Goal: Task Accomplishment & Management: Use online tool/utility

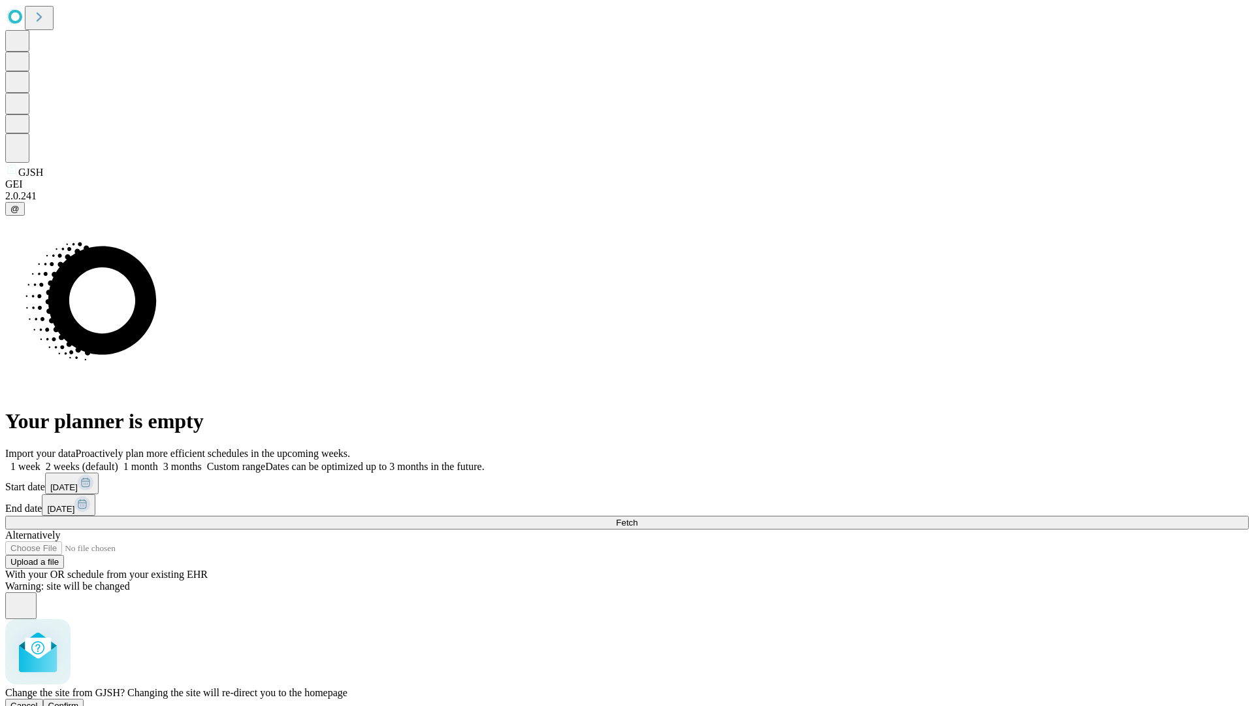
click at [79, 700] on span "Confirm" at bounding box center [63, 705] width 31 height 10
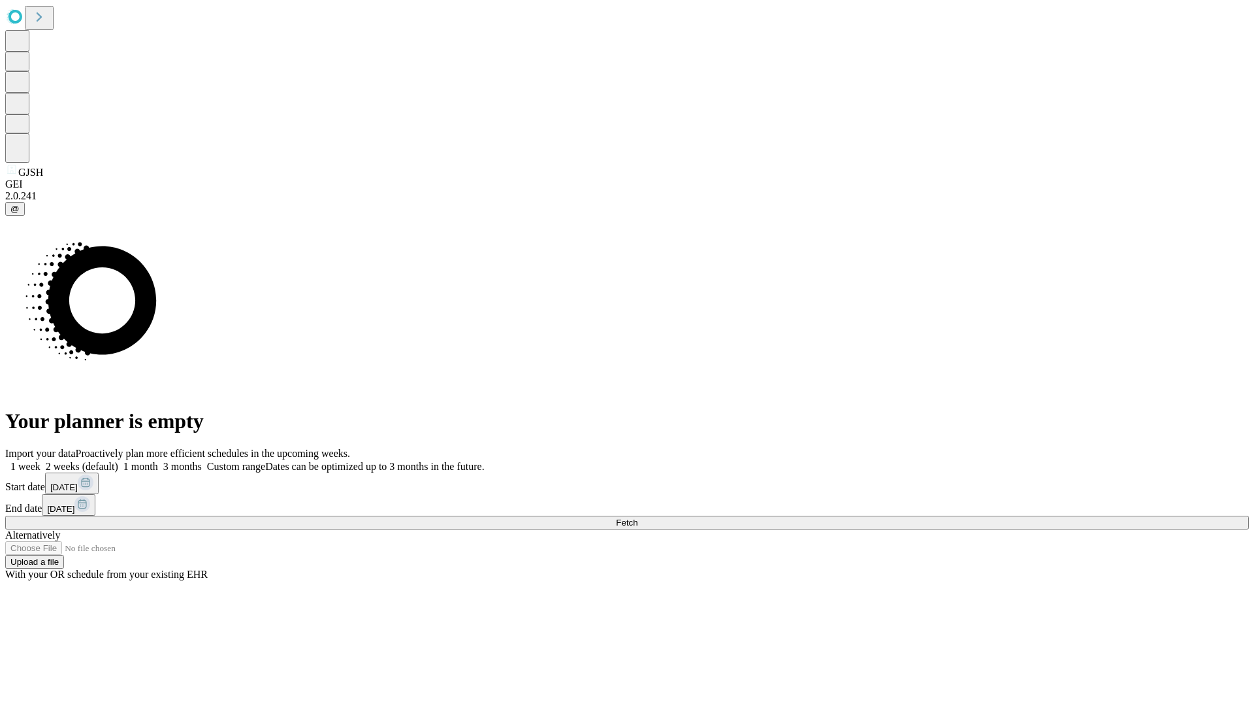
click at [118, 461] on label "2 weeks (default)" at bounding box center [80, 466] width 78 height 11
click at [638, 517] on span "Fetch" at bounding box center [627, 522] width 22 height 10
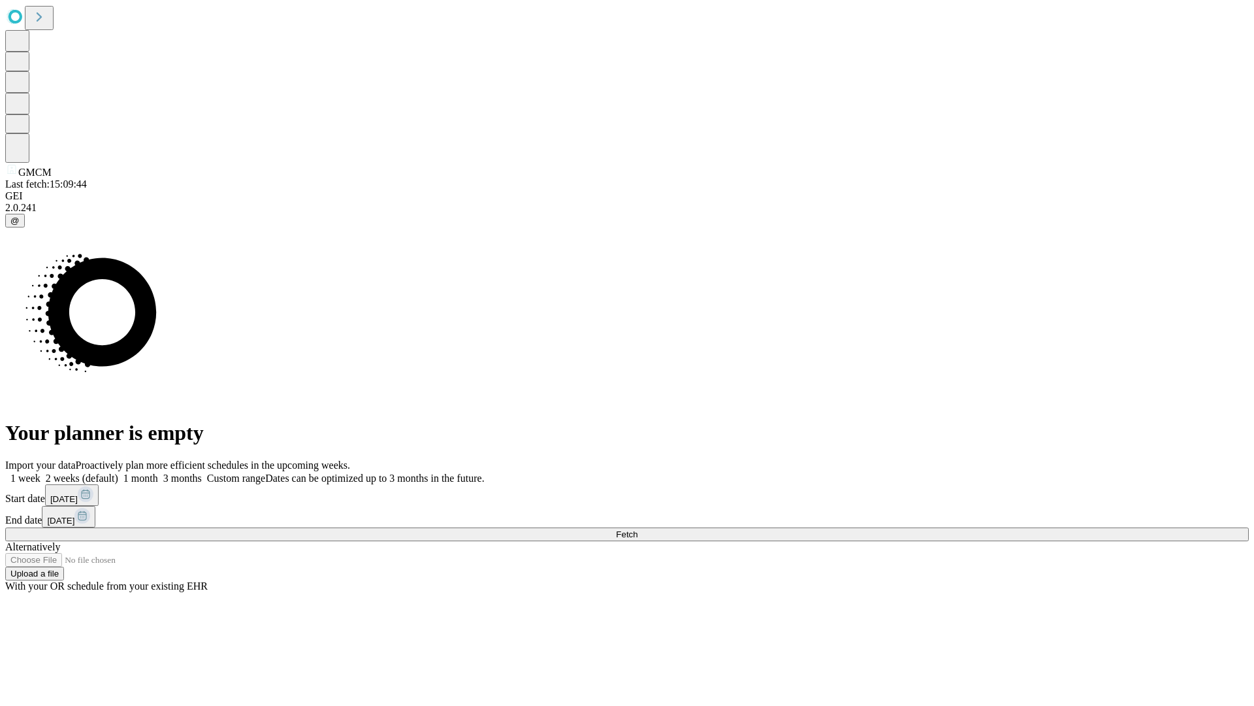
click at [118, 472] on label "2 weeks (default)" at bounding box center [80, 477] width 78 height 11
click at [638, 529] on span "Fetch" at bounding box center [627, 534] width 22 height 10
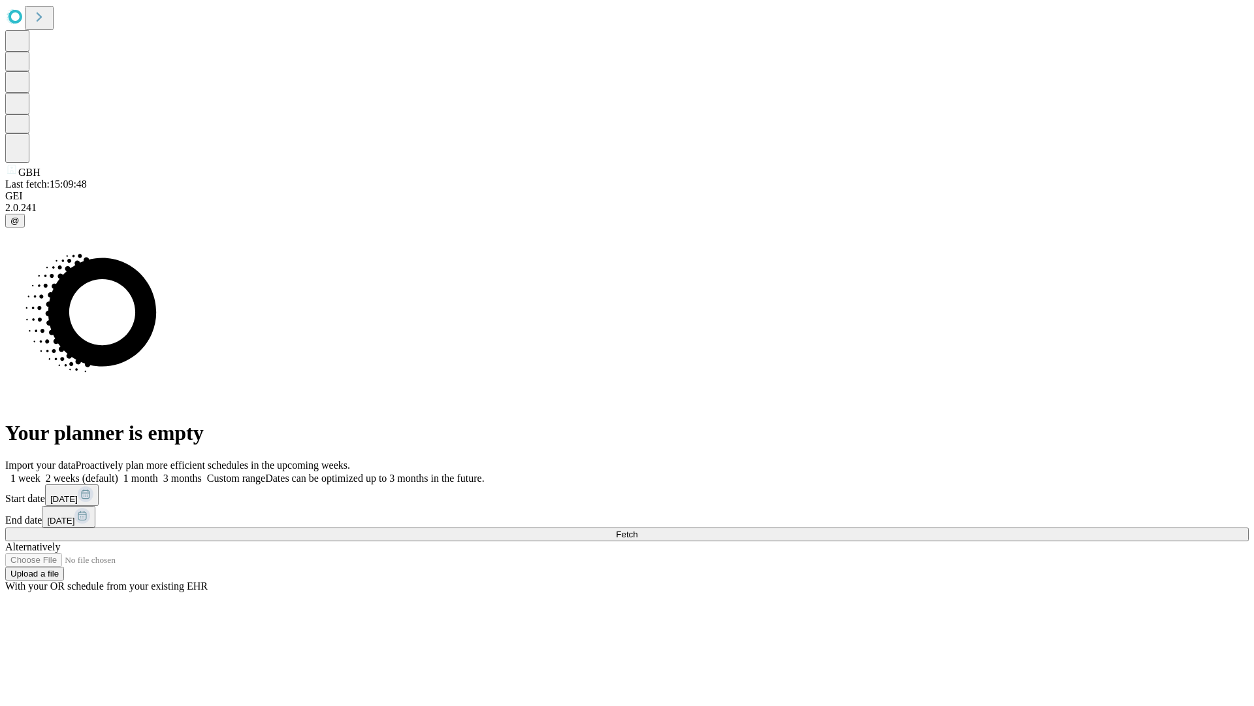
click at [638, 529] on span "Fetch" at bounding box center [627, 534] width 22 height 10
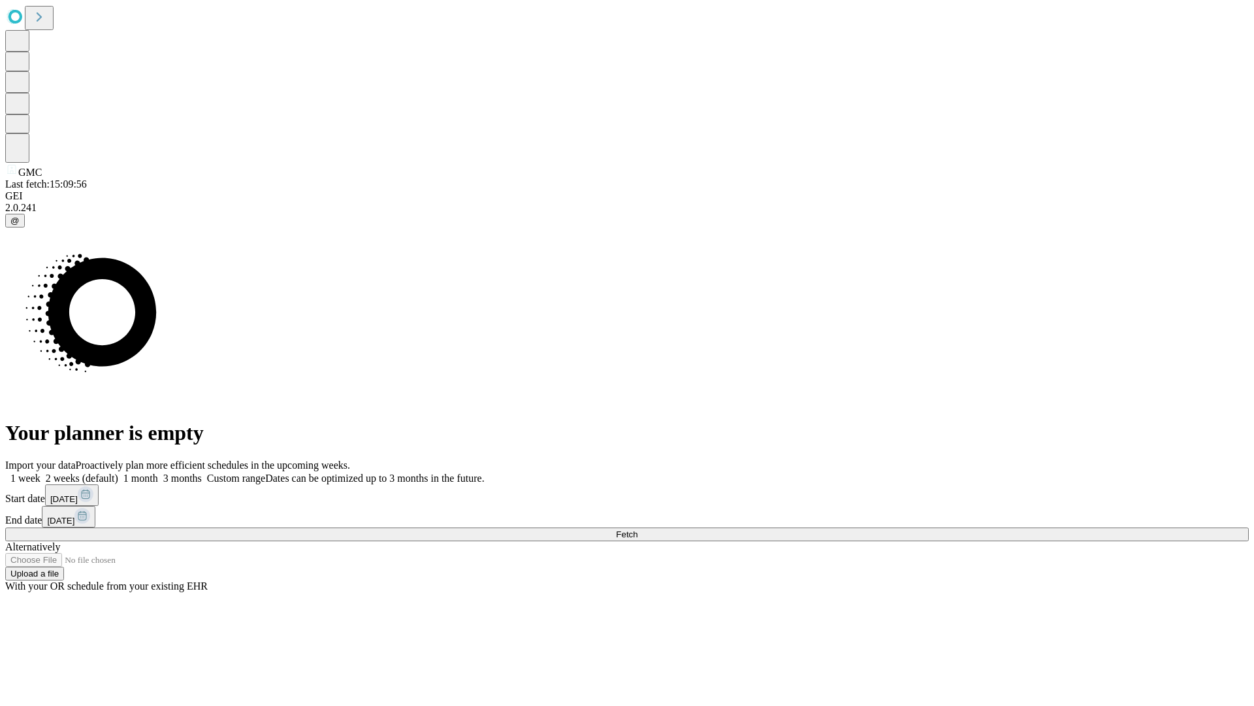
click at [118, 472] on label "2 weeks (default)" at bounding box center [80, 477] width 78 height 11
click at [638, 529] on span "Fetch" at bounding box center [627, 534] width 22 height 10
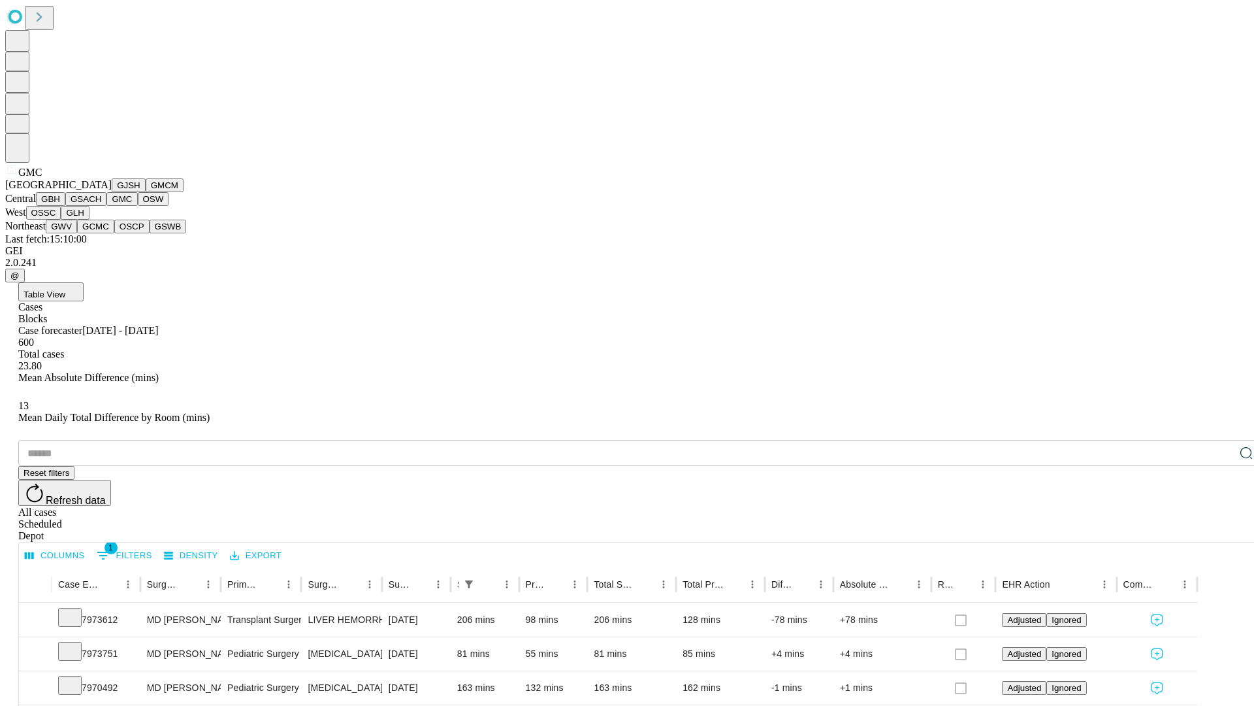
click at [138, 206] on button "OSW" at bounding box center [153, 199] width 31 height 14
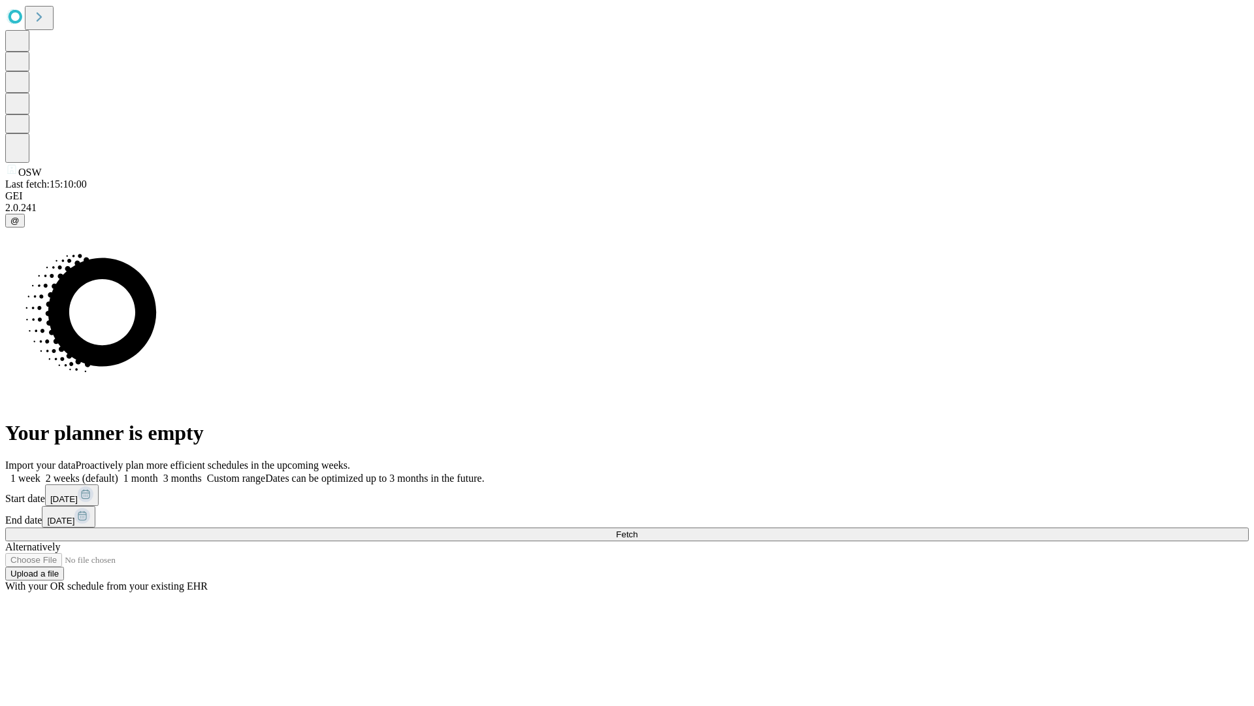
click at [638, 529] on span "Fetch" at bounding box center [627, 534] width 22 height 10
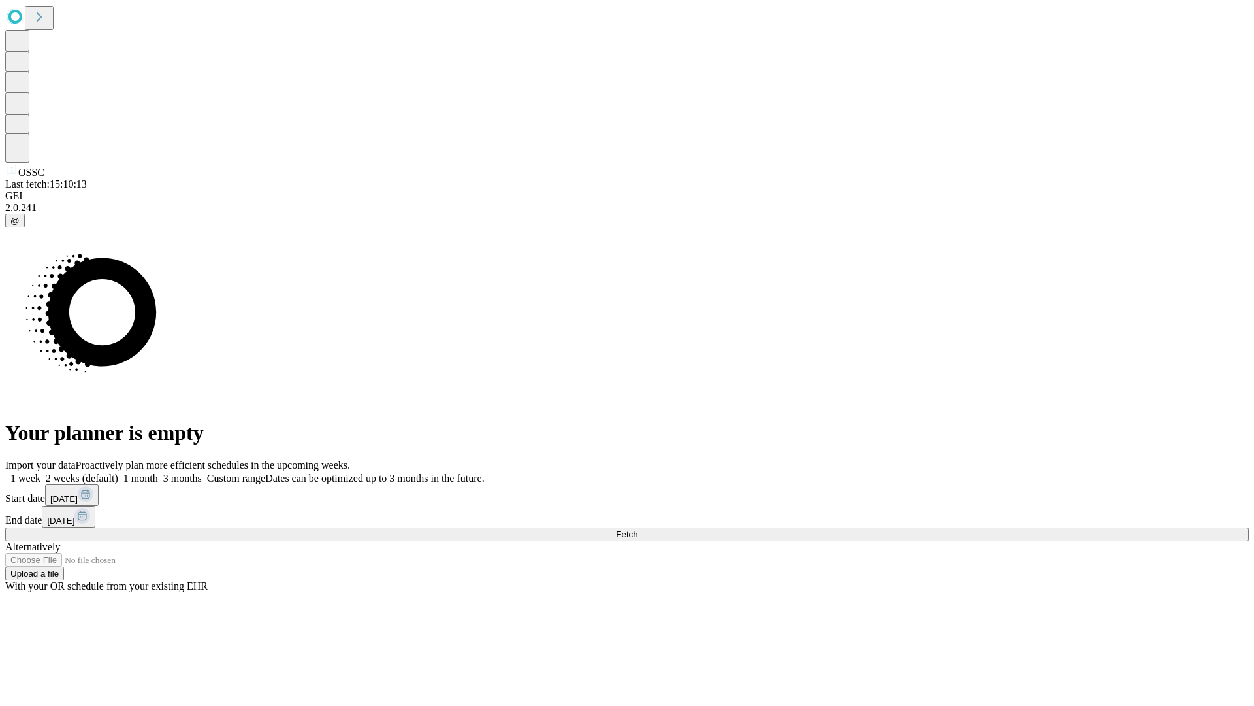
click at [118, 472] on label "2 weeks (default)" at bounding box center [80, 477] width 78 height 11
click at [638, 529] on span "Fetch" at bounding box center [627, 534] width 22 height 10
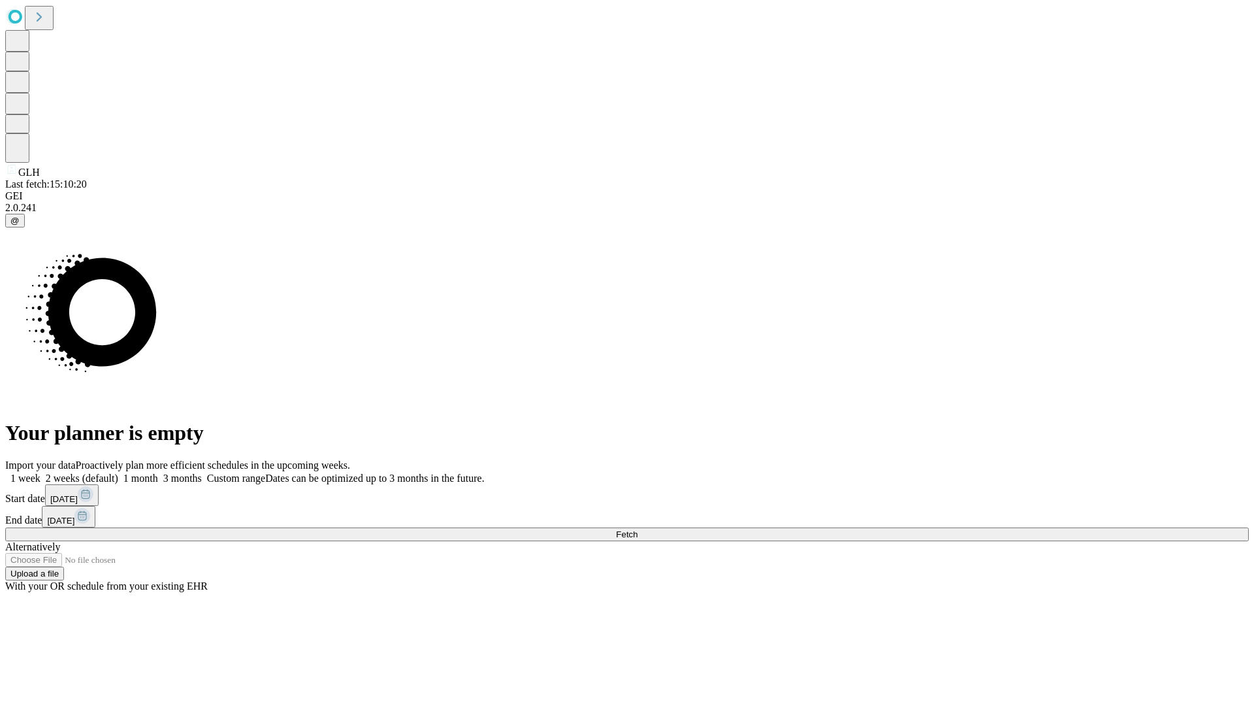
click at [118, 472] on label "2 weeks (default)" at bounding box center [80, 477] width 78 height 11
click at [638, 529] on span "Fetch" at bounding box center [627, 534] width 22 height 10
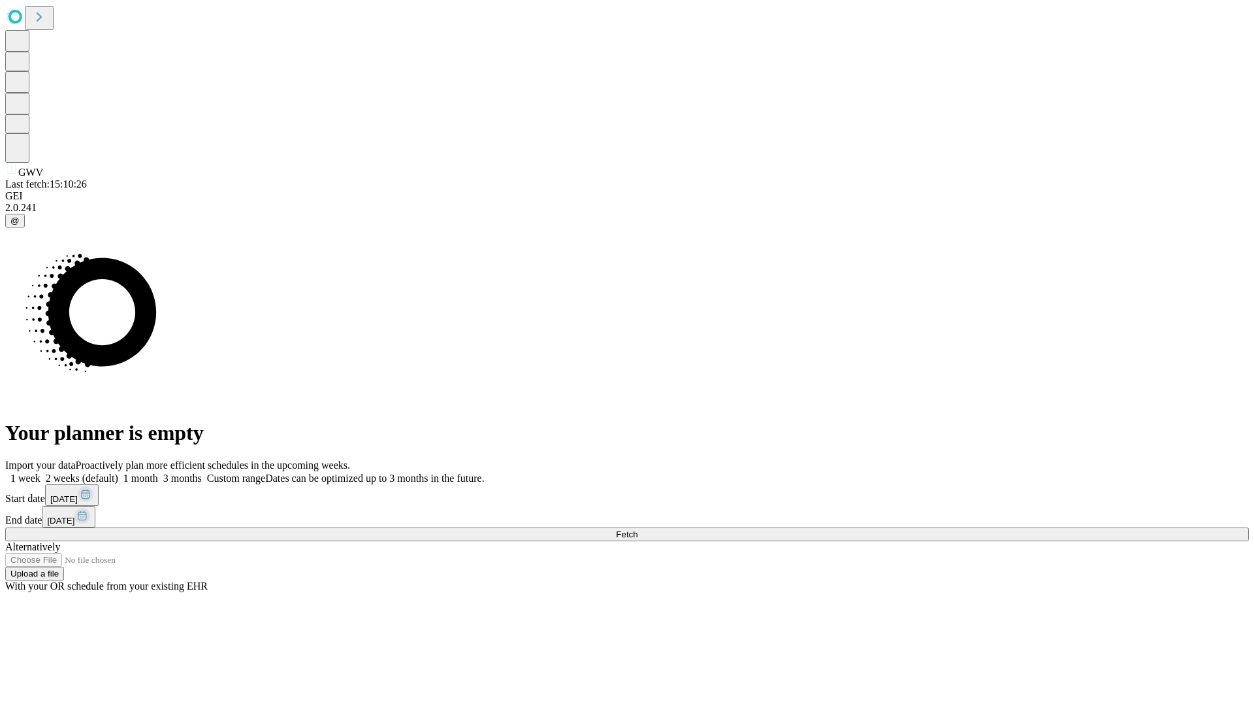
click at [118, 472] on label "2 weeks (default)" at bounding box center [80, 477] width 78 height 11
click at [638, 529] on span "Fetch" at bounding box center [627, 534] width 22 height 10
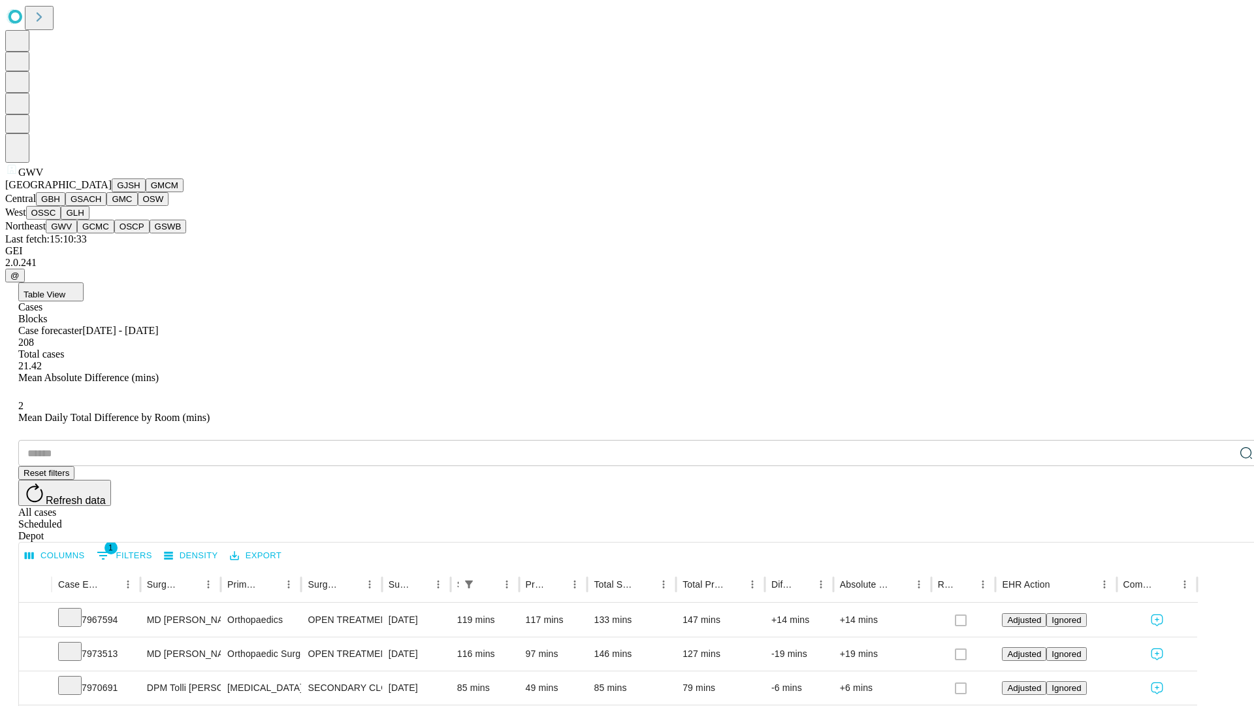
click at [101, 233] on button "GCMC" at bounding box center [95, 226] width 37 height 14
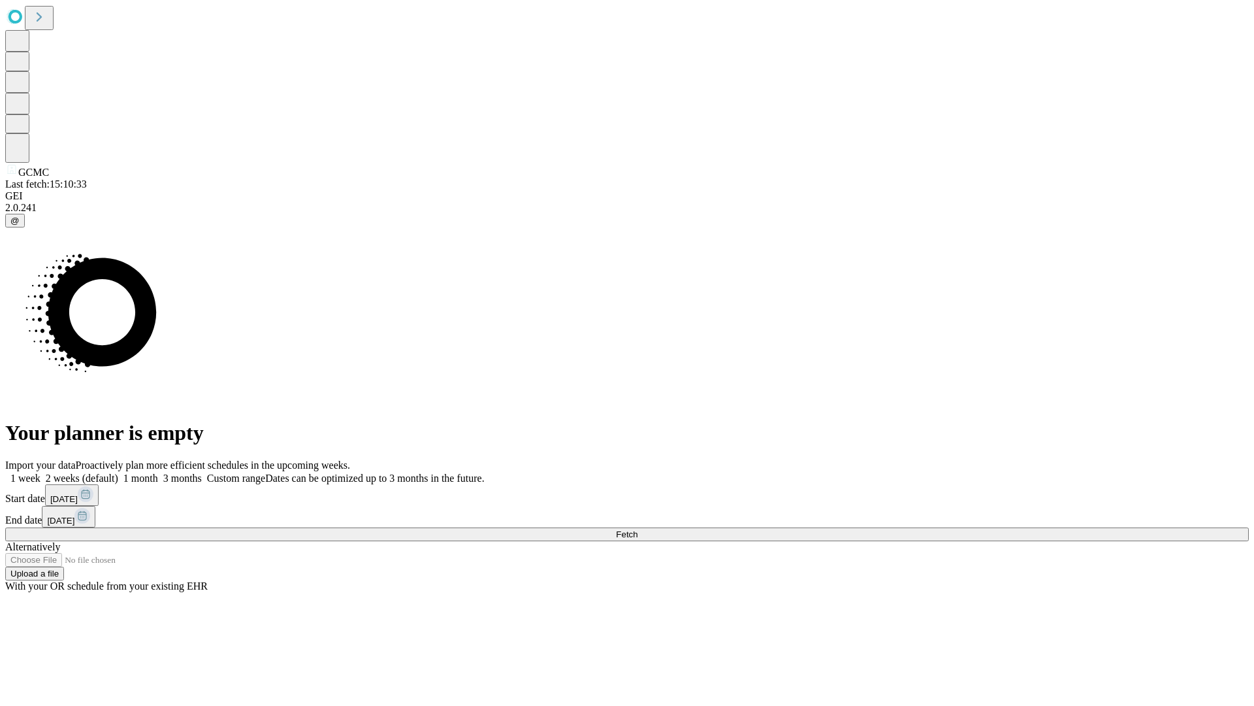
click at [118, 472] on label "2 weeks (default)" at bounding box center [80, 477] width 78 height 11
click at [638, 529] on span "Fetch" at bounding box center [627, 534] width 22 height 10
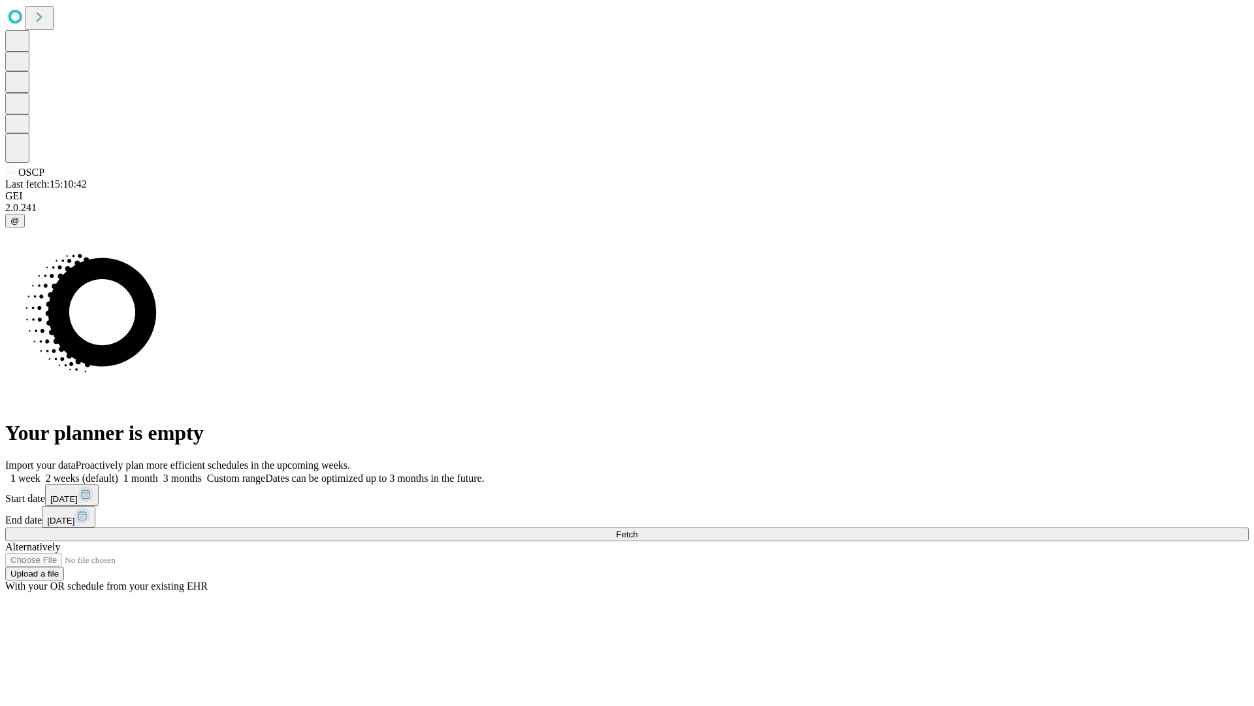
click at [118, 472] on label "2 weeks (default)" at bounding box center [80, 477] width 78 height 11
click at [638, 529] on span "Fetch" at bounding box center [627, 534] width 22 height 10
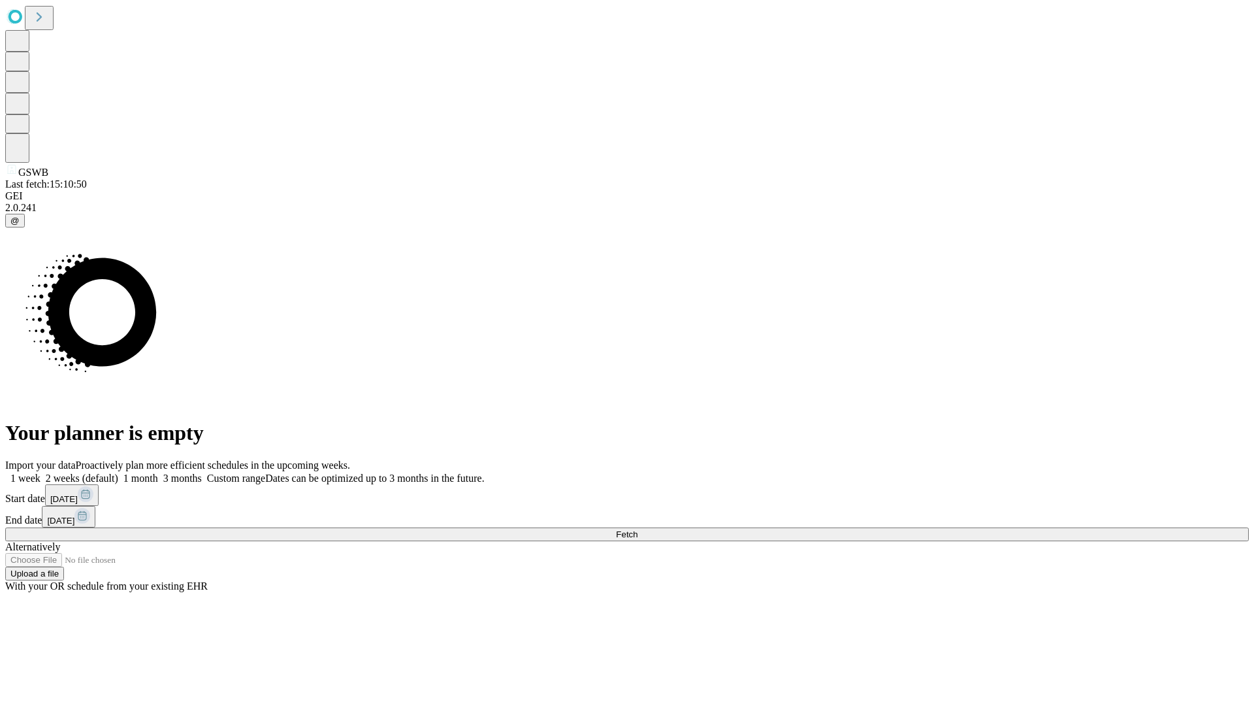
click at [118, 472] on label "2 weeks (default)" at bounding box center [80, 477] width 78 height 11
click at [638, 529] on span "Fetch" at bounding box center [627, 534] width 22 height 10
